Goal: Navigation & Orientation: Find specific page/section

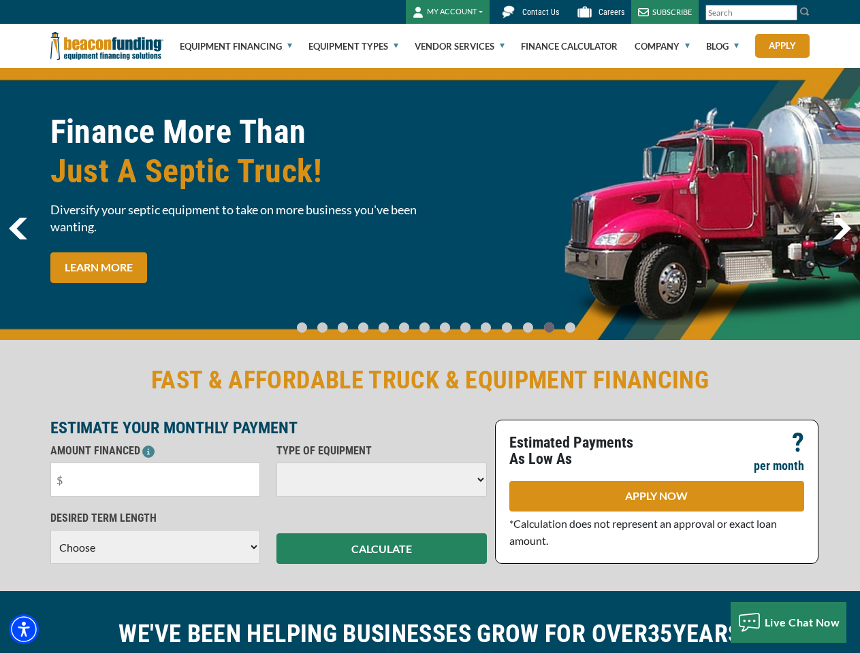
click at [24, 630] on img "Accessibility Menu" at bounding box center [24, 630] width 30 height 30
click at [788, 13] on body "Skip to main content Enable accessibility for low vision Open the accessibility…" at bounding box center [430, 326] width 860 height 653
click at [429, 204] on body "Skip to main content Enable accessibility for low vision Open the accessibility…" at bounding box center [430, 326] width 860 height 653
click at [313, 321] on body "Skip to main content Enable accessibility for low vision Open the accessibility…" at bounding box center [430, 326] width 860 height 653
click at [332, 321] on body "Skip to main content Enable accessibility for low vision Open the accessibility…" at bounding box center [430, 326] width 860 height 653
